Goal: Information Seeking & Learning: Find specific fact

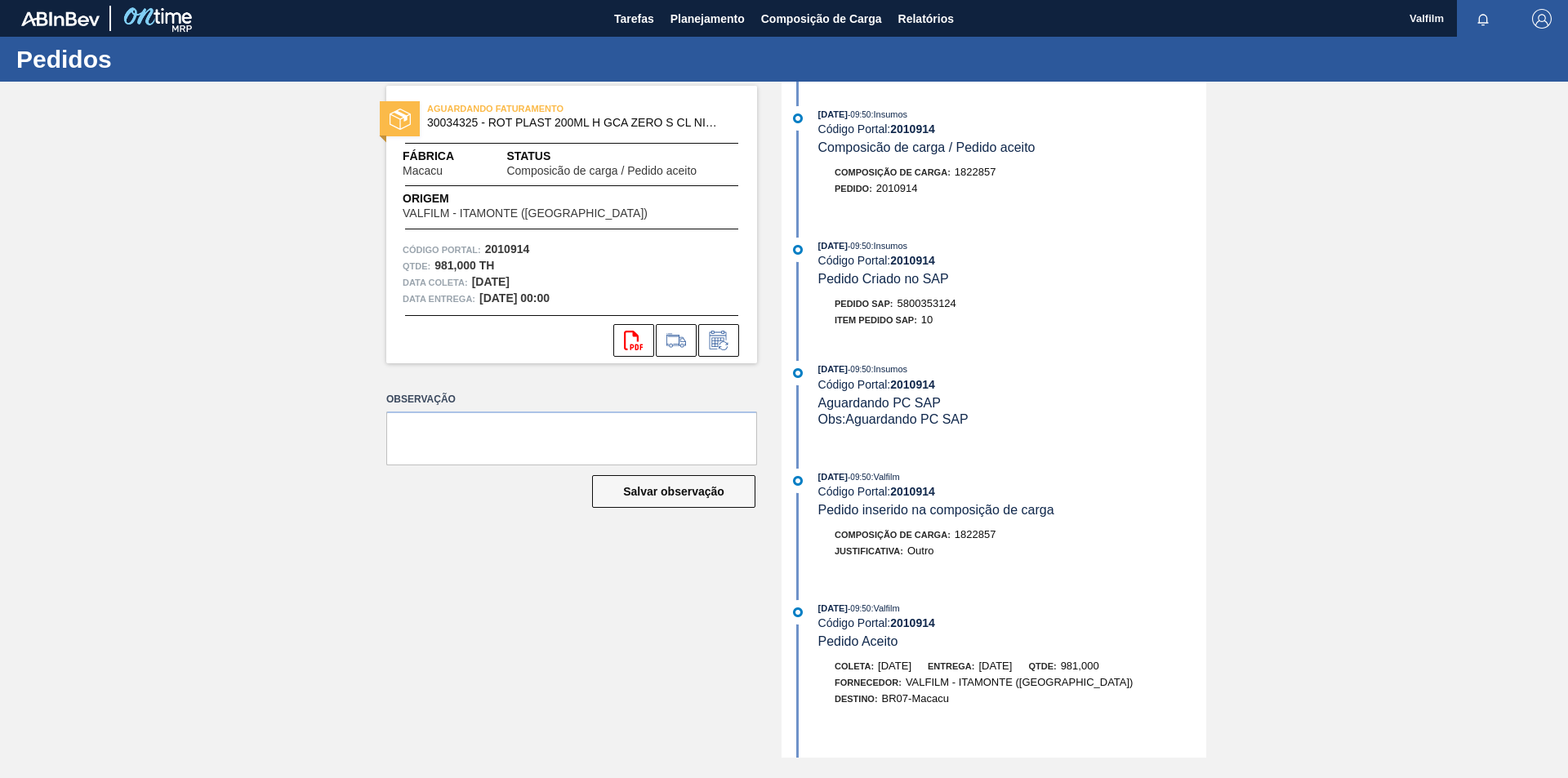
click at [925, 301] on span "5800353124" at bounding box center [927, 303] width 59 height 12
click at [925, 303] on span "5800353124" at bounding box center [927, 303] width 59 height 12
copy span "5800353124"
click at [936, 308] on span "5800353127" at bounding box center [927, 303] width 59 height 12
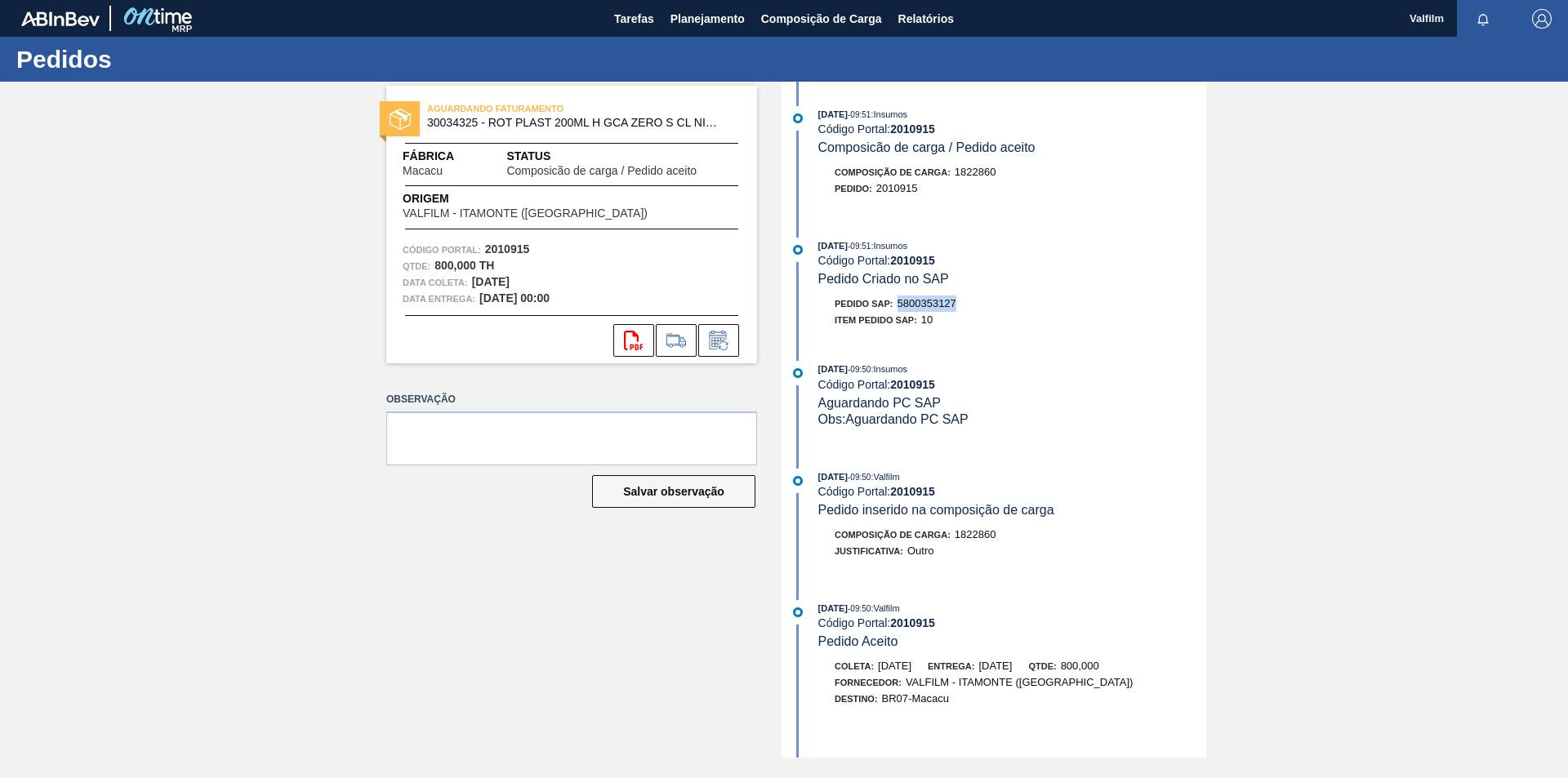
copy span "5800353127"
click at [927, 305] on span "5800353129" at bounding box center [927, 303] width 59 height 12
copy span "5800353129"
click at [941, 305] on span "5800353133" at bounding box center [927, 303] width 59 height 12
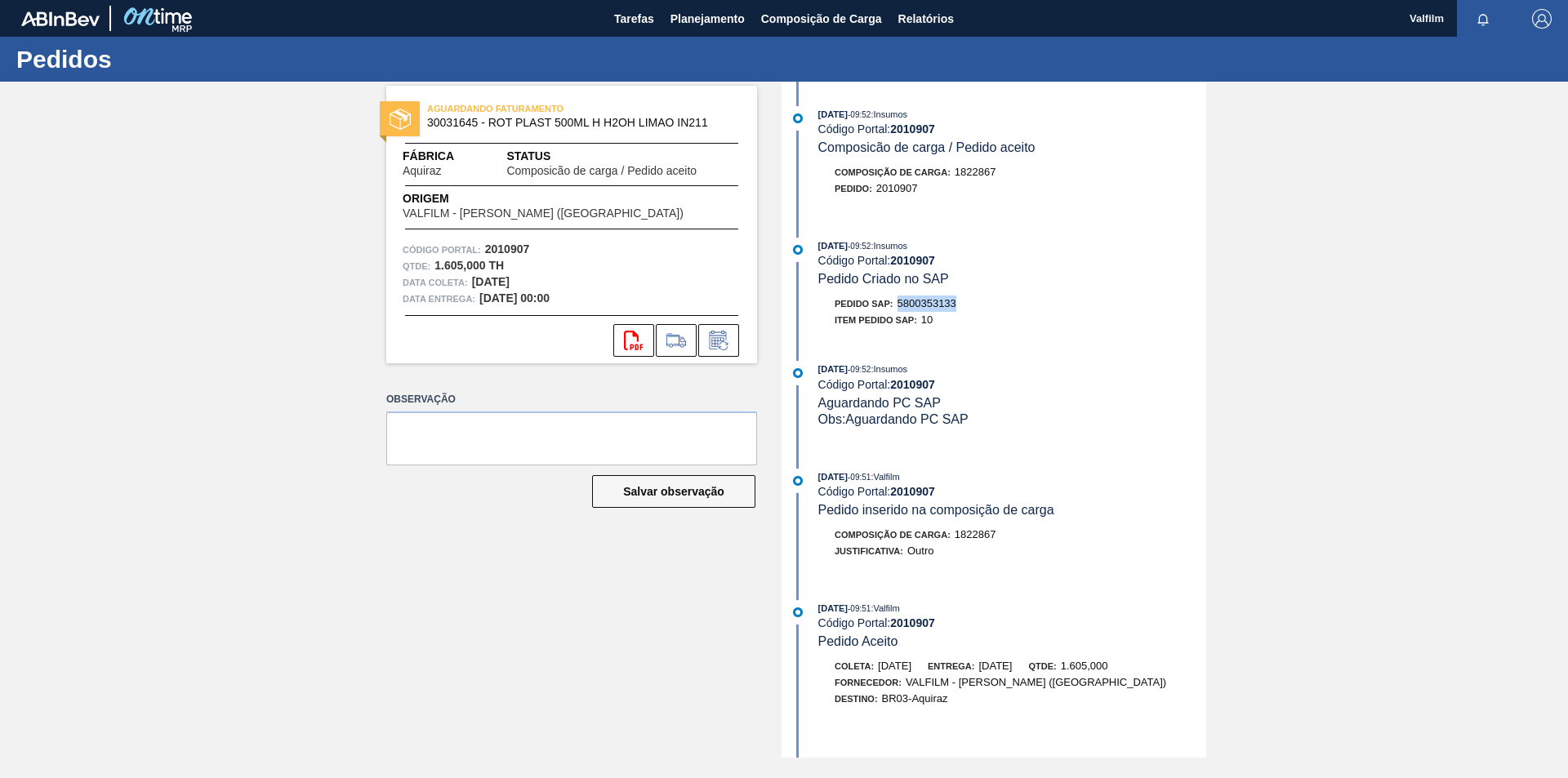
click at [940, 305] on span "5800353133" at bounding box center [927, 303] width 59 height 12
copy span "5800353133"
